Goal: Information Seeking & Learning: Learn about a topic

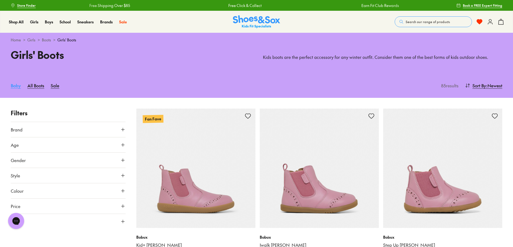
click at [14, 88] on link "Baby" at bounding box center [16, 85] width 10 height 12
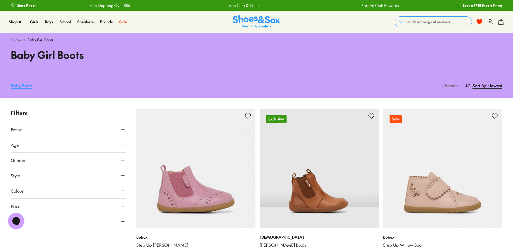
click at [26, 86] on link "Baby Boots" at bounding box center [22, 85] width 22 height 12
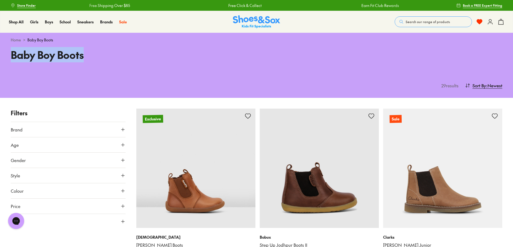
drag, startPoint x: 98, startPoint y: 56, endPoint x: 8, endPoint y: 57, distance: 90.2
click at [8, 57] on div "Baby Boy Boots" at bounding box center [256, 60] width 513 height 26
copy h1 "Baby Boy Boots"
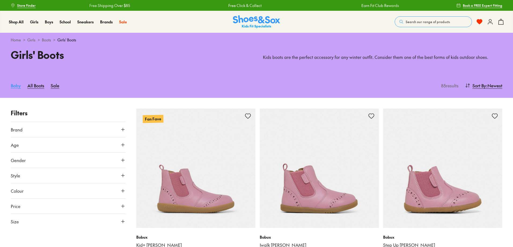
click at [15, 86] on link "Baby" at bounding box center [16, 85] width 10 height 12
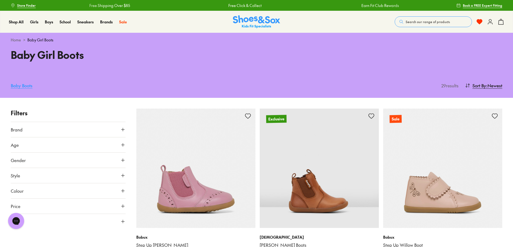
click at [18, 85] on link "Baby Boots" at bounding box center [22, 85] width 22 height 12
